Goal: Information Seeking & Learning: Learn about a topic

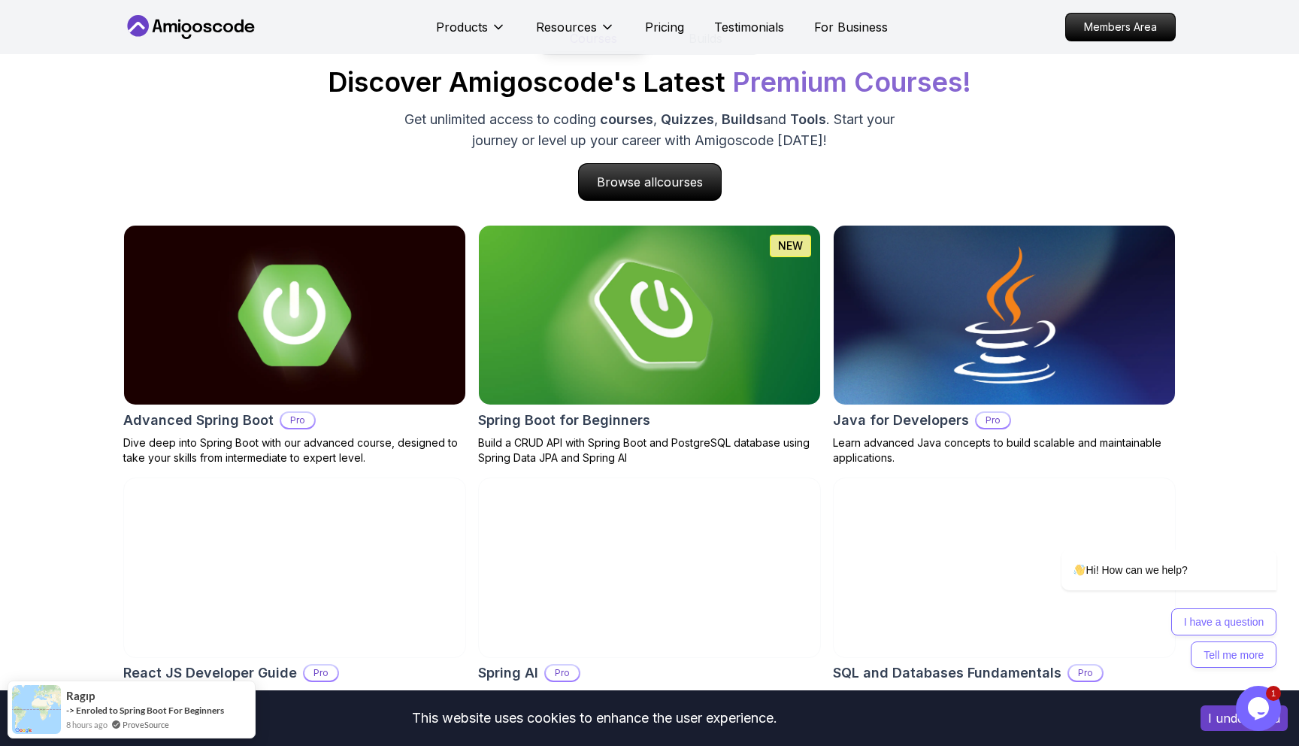
scroll to position [1443, 0]
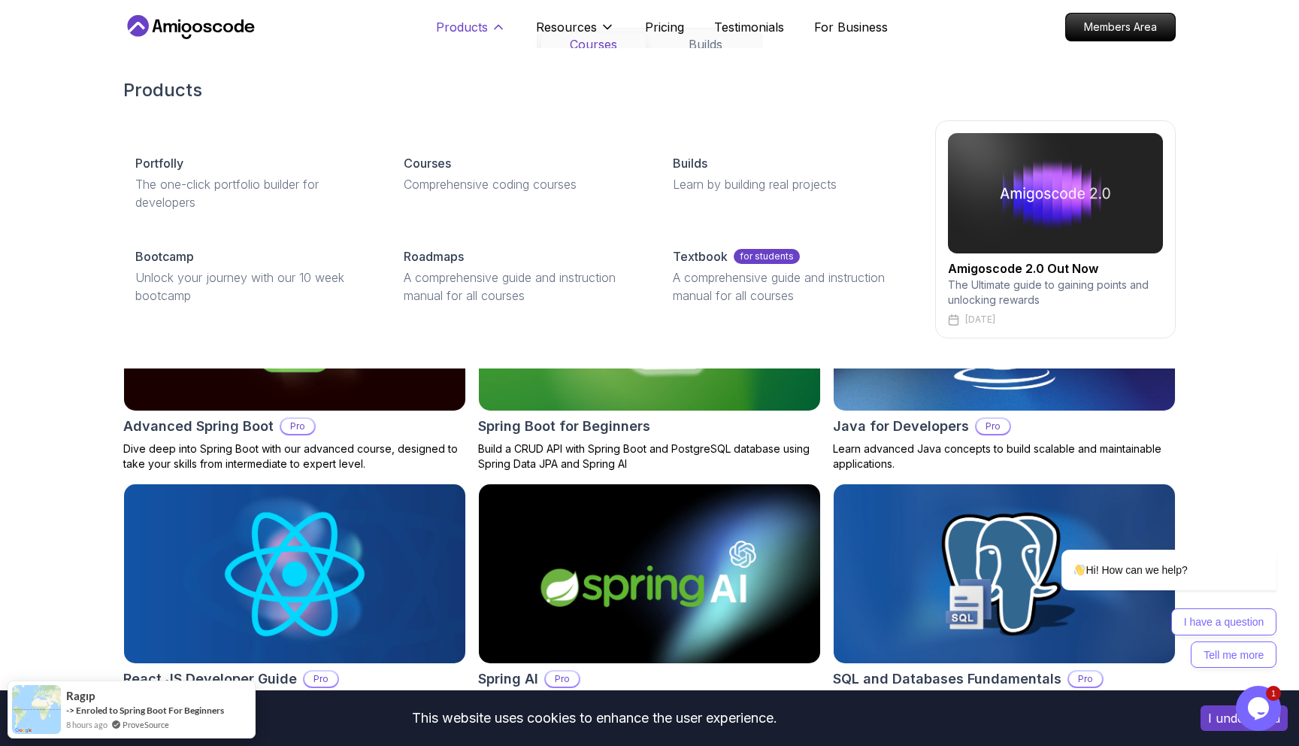
click at [485, 42] on button "Products" at bounding box center [471, 33] width 70 height 30
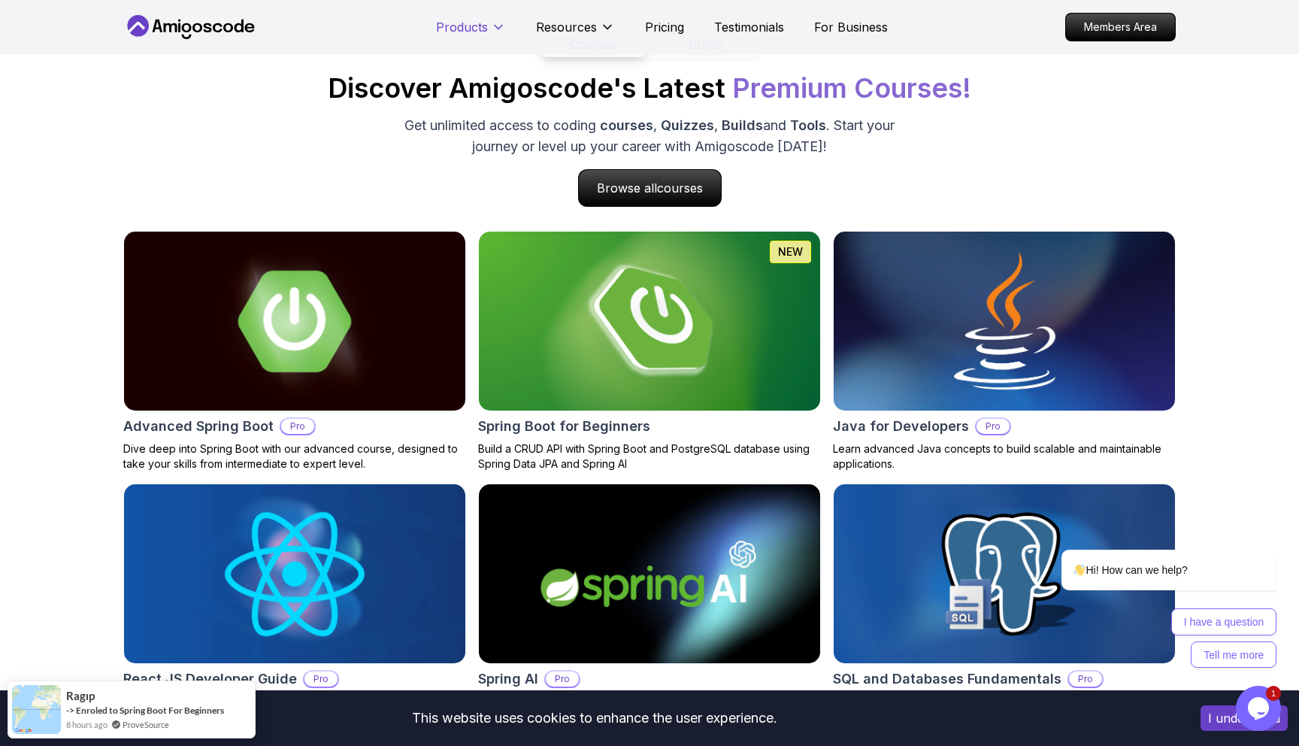
click at [485, 42] on button "Products" at bounding box center [471, 33] width 70 height 30
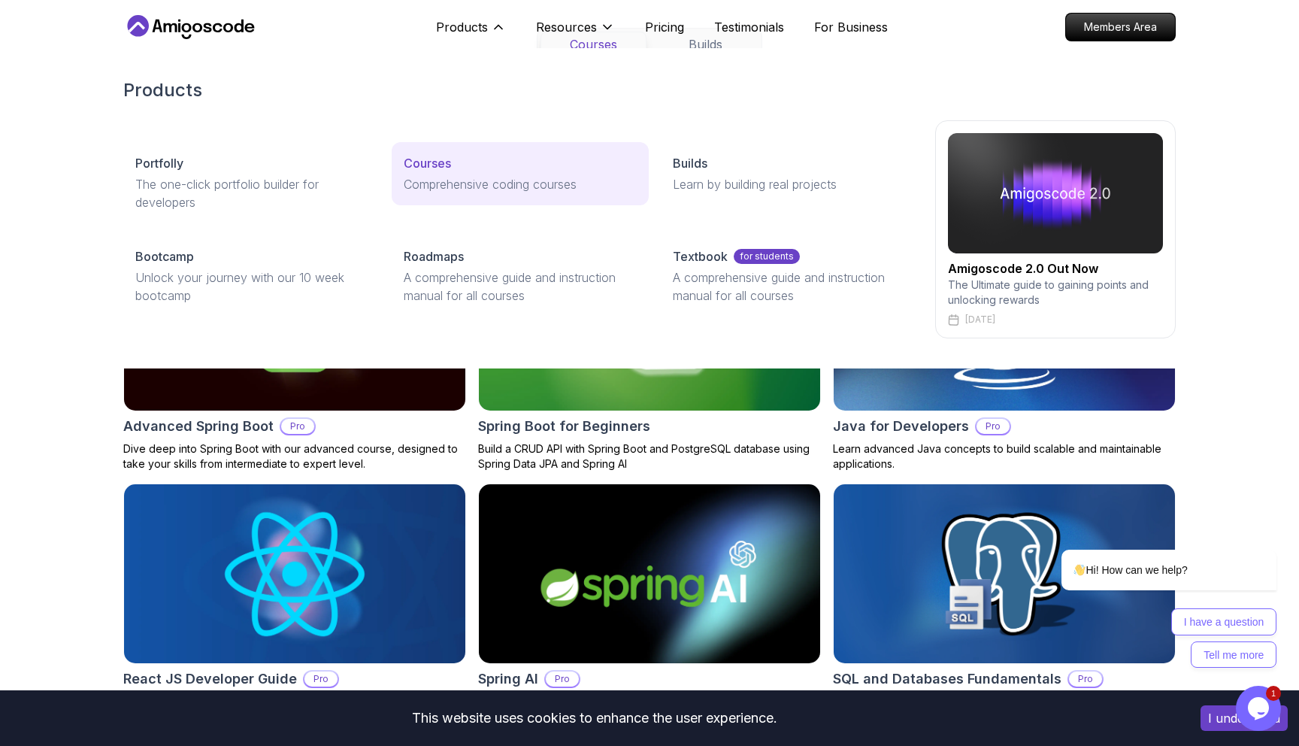
click at [428, 167] on p "Courses" at bounding box center [427, 163] width 47 height 18
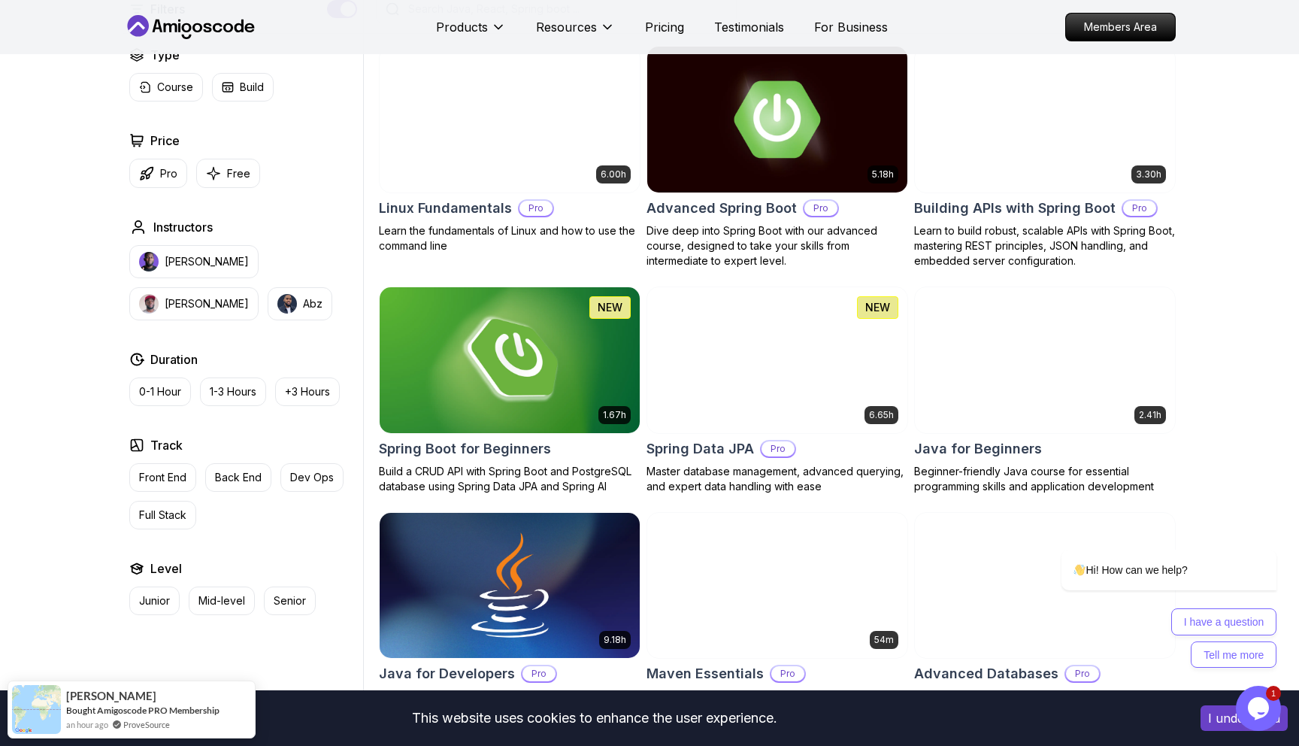
scroll to position [425, 0]
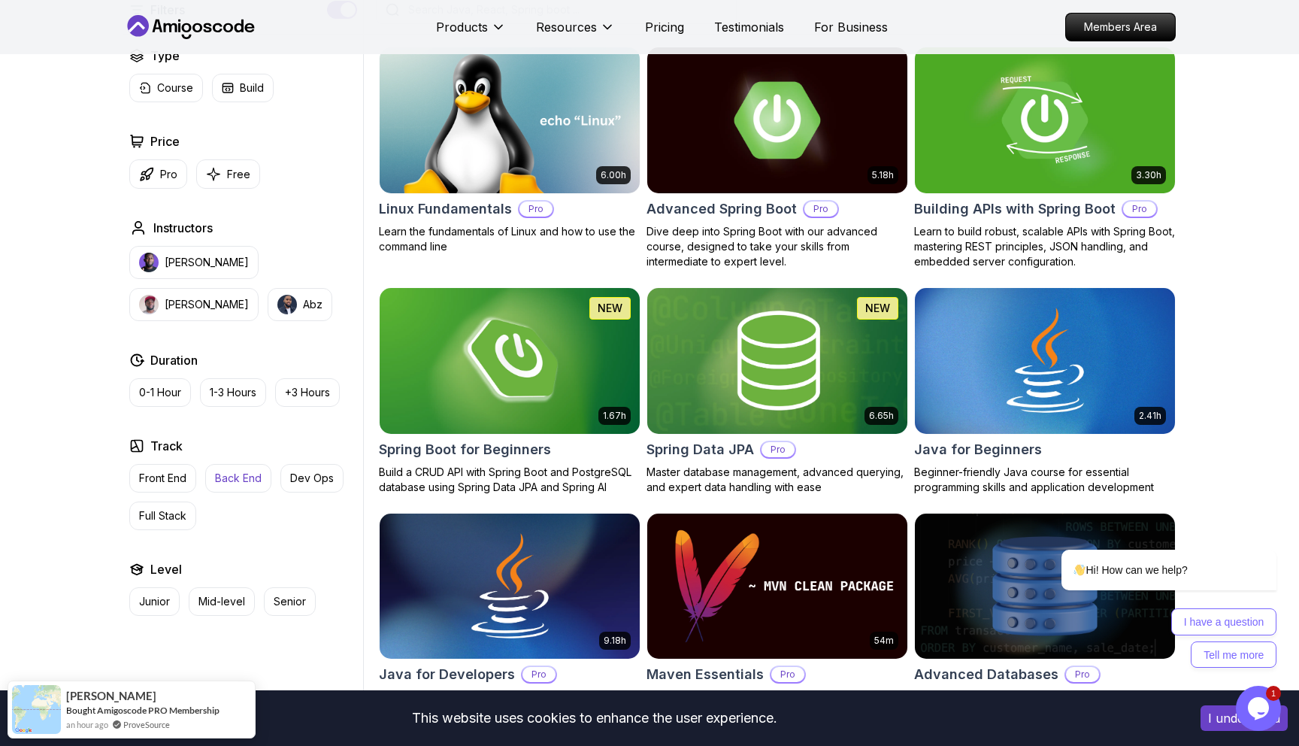
click at [259, 474] on p "Back End" at bounding box center [238, 478] width 47 height 15
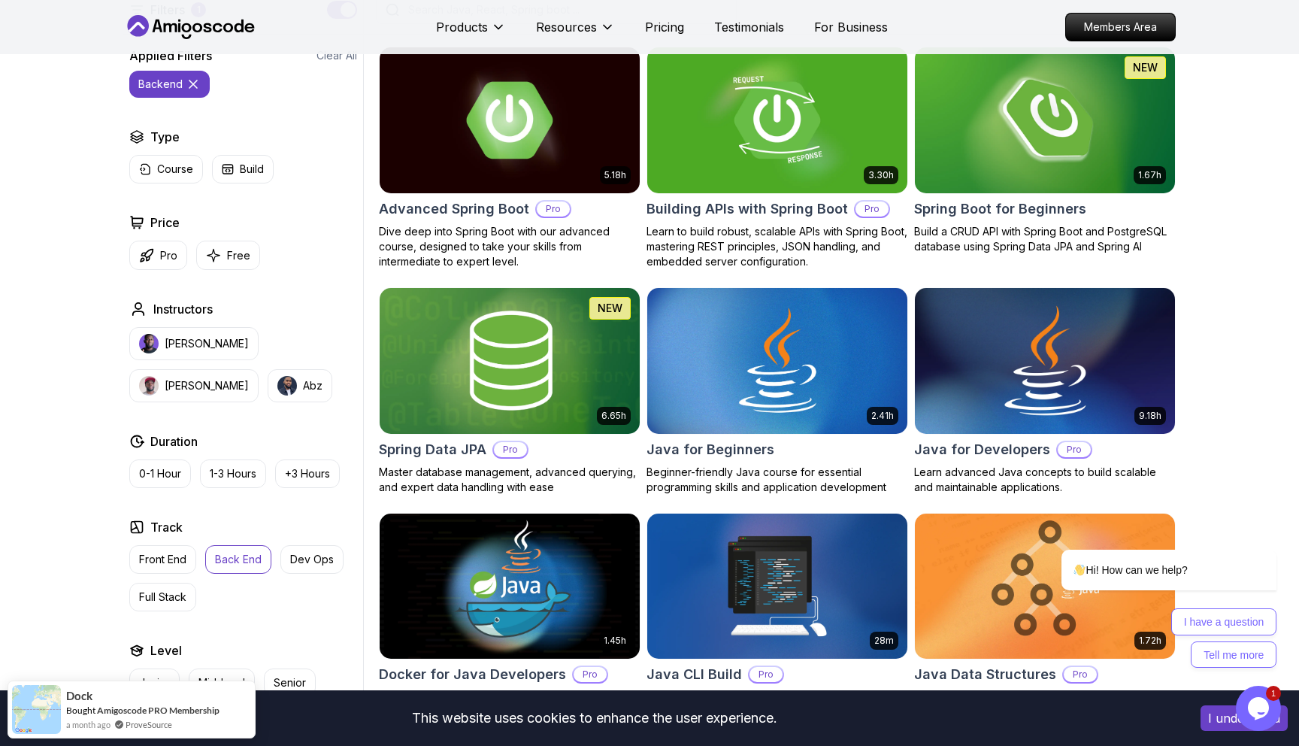
click at [973, 326] on img at bounding box center [1044, 360] width 273 height 153
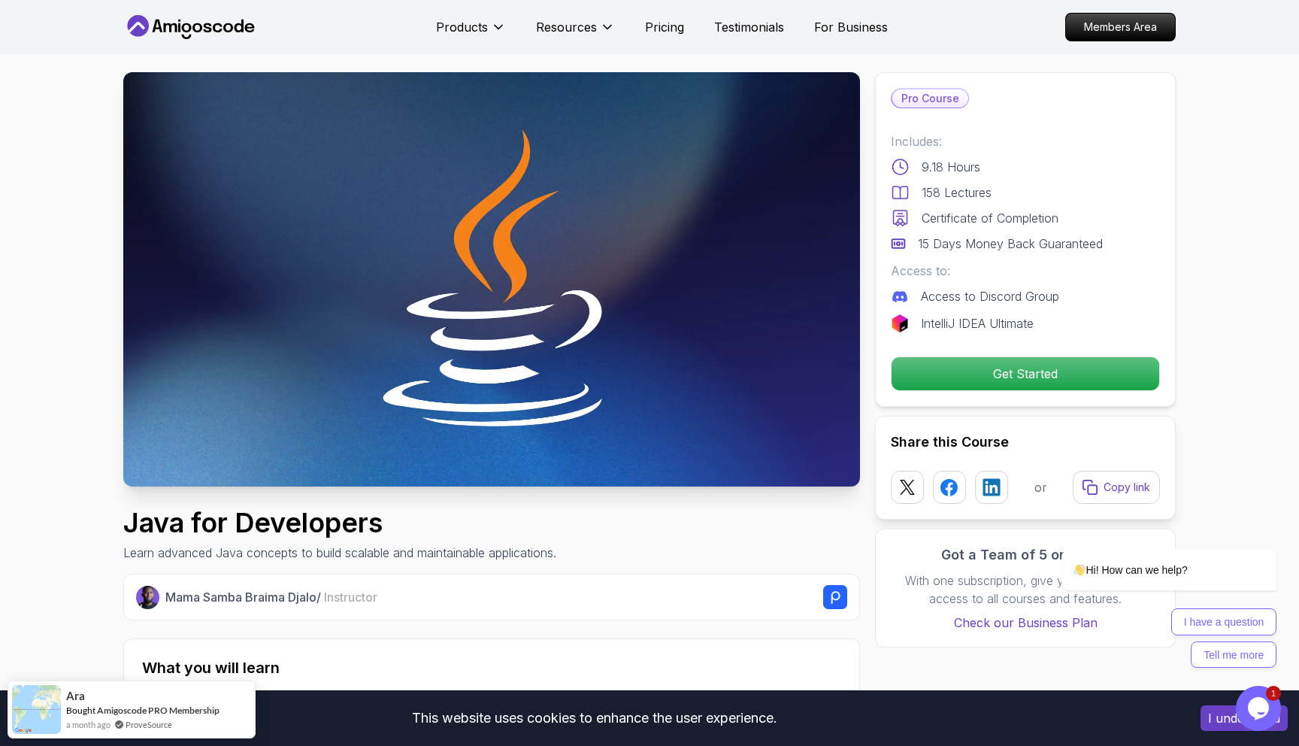
scroll to position [47, 0]
